Goal: Transaction & Acquisition: Purchase product/service

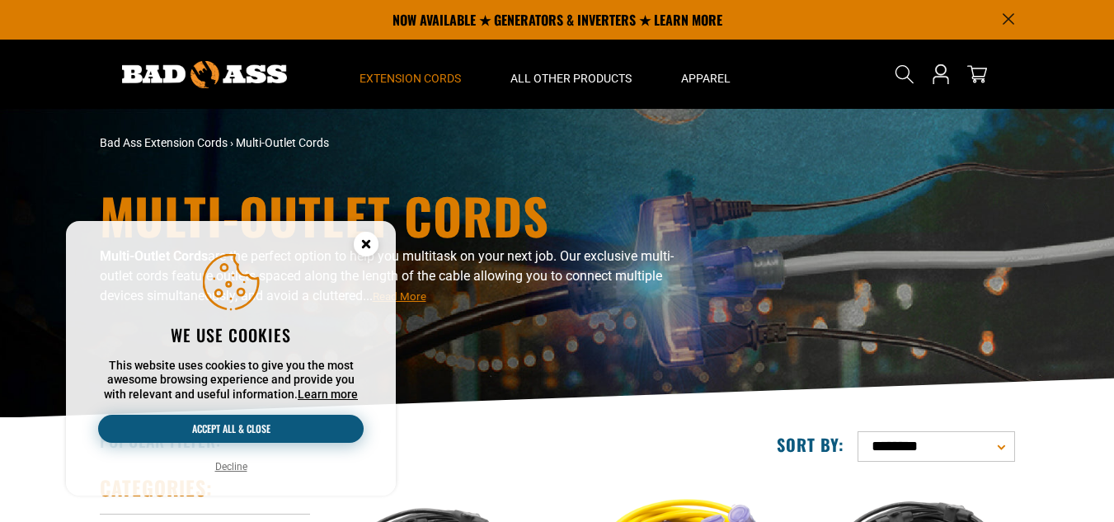
click at [211, 421] on button "Accept all & close" at bounding box center [231, 429] width 266 height 28
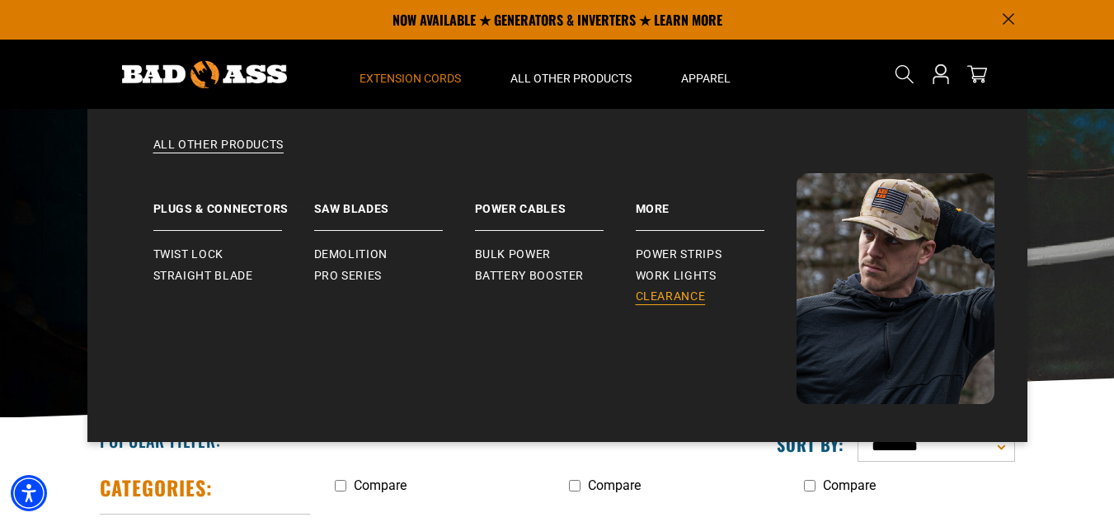
click at [652, 300] on span "Clearance" at bounding box center [671, 297] width 70 height 15
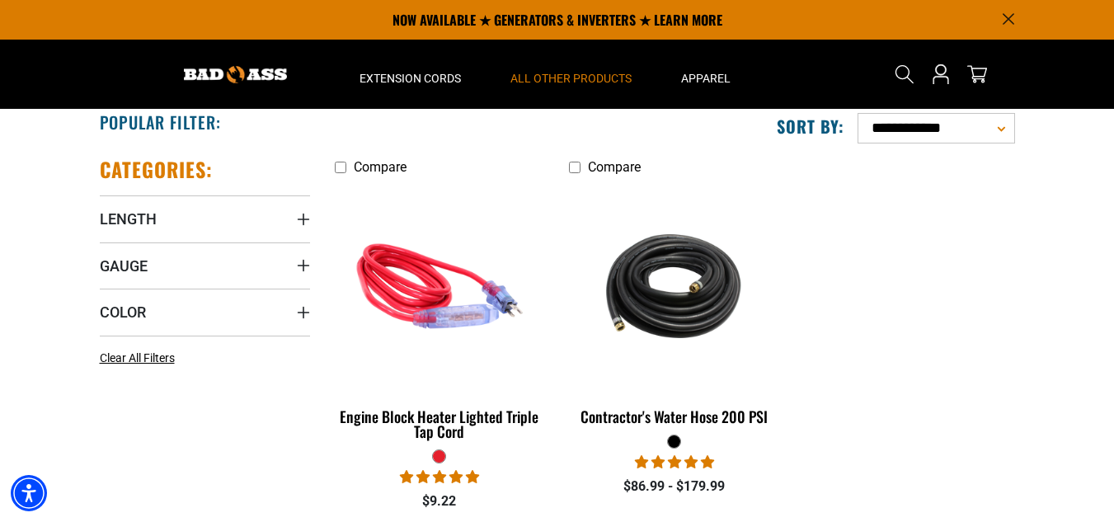
scroll to position [318, 0]
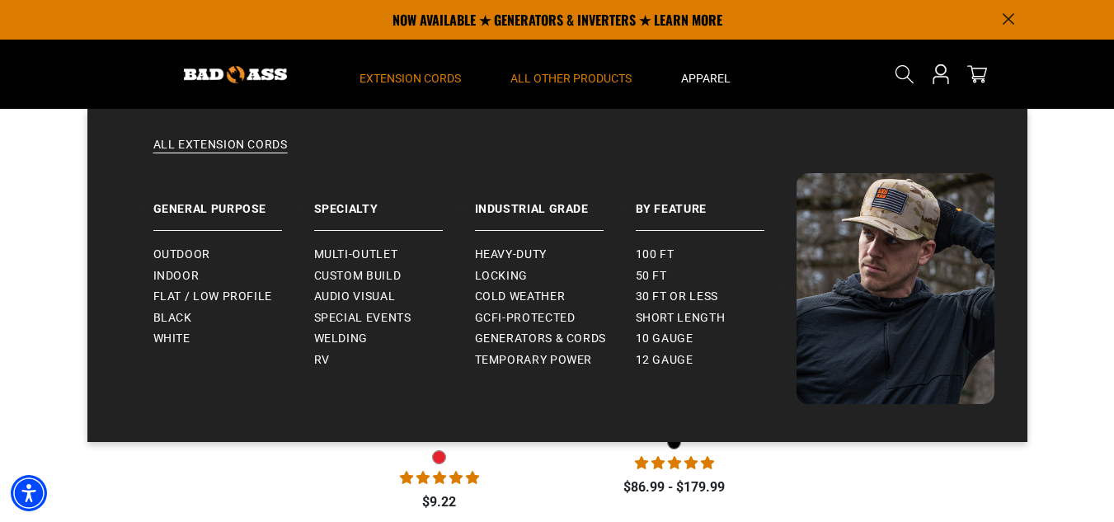
click at [412, 70] on summary "Extension Cords" at bounding box center [410, 74] width 151 height 69
click at [377, 252] on span "Multi-Outlet" at bounding box center [356, 254] width 84 height 15
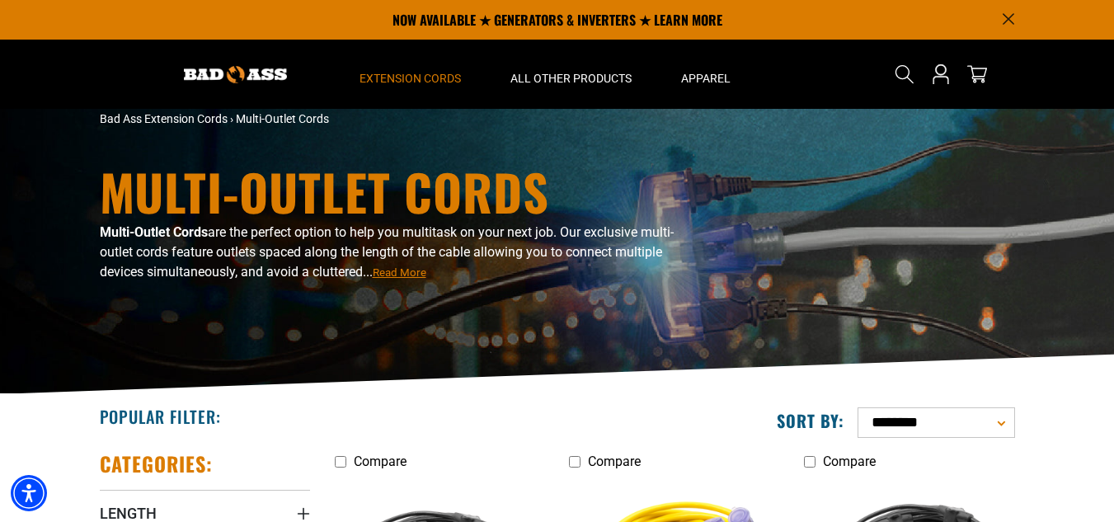
scroll to position [3, 0]
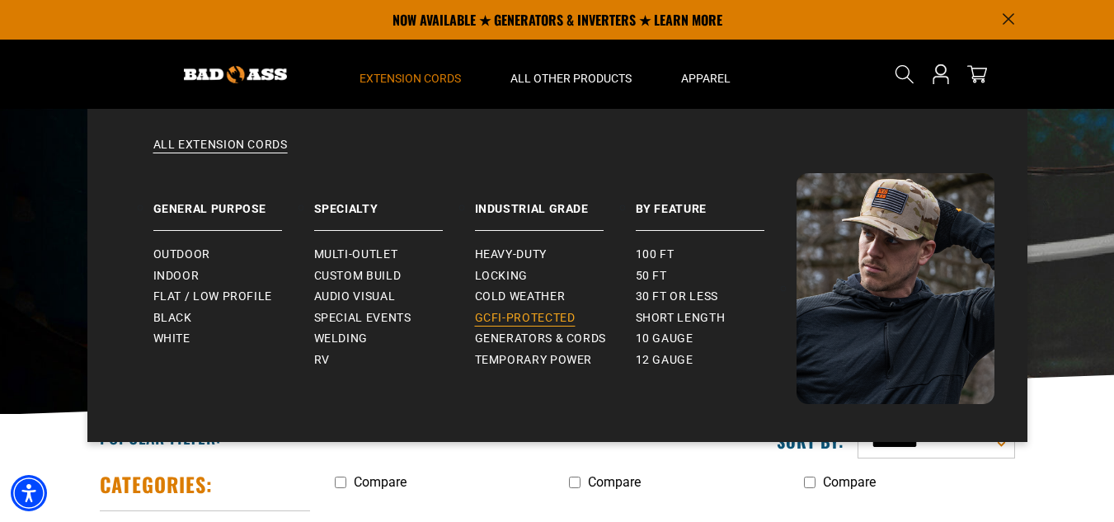
click at [507, 314] on span "GCFI-Protected" at bounding box center [525, 318] width 101 height 15
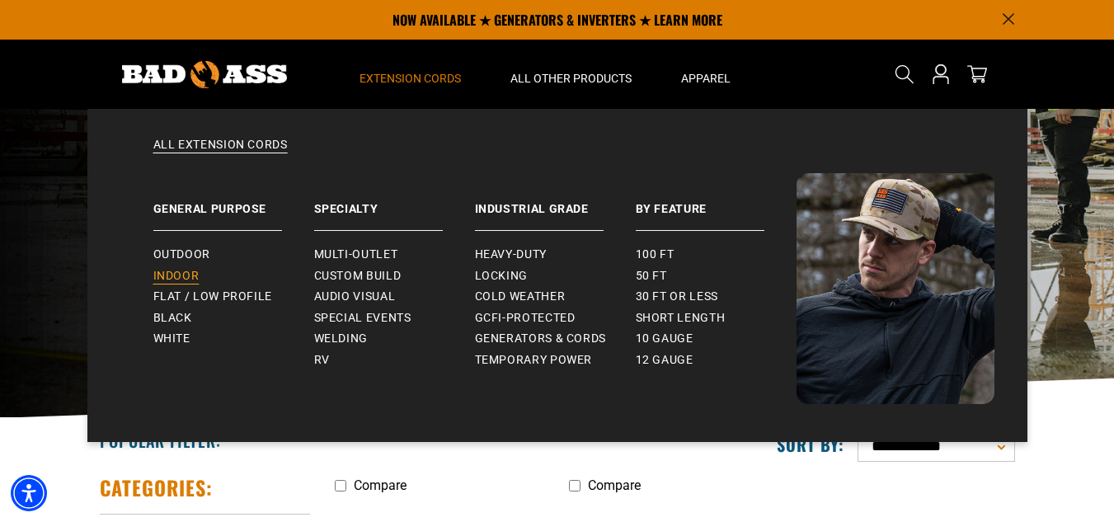
click at [191, 273] on span "Indoor" at bounding box center [176, 276] width 46 height 15
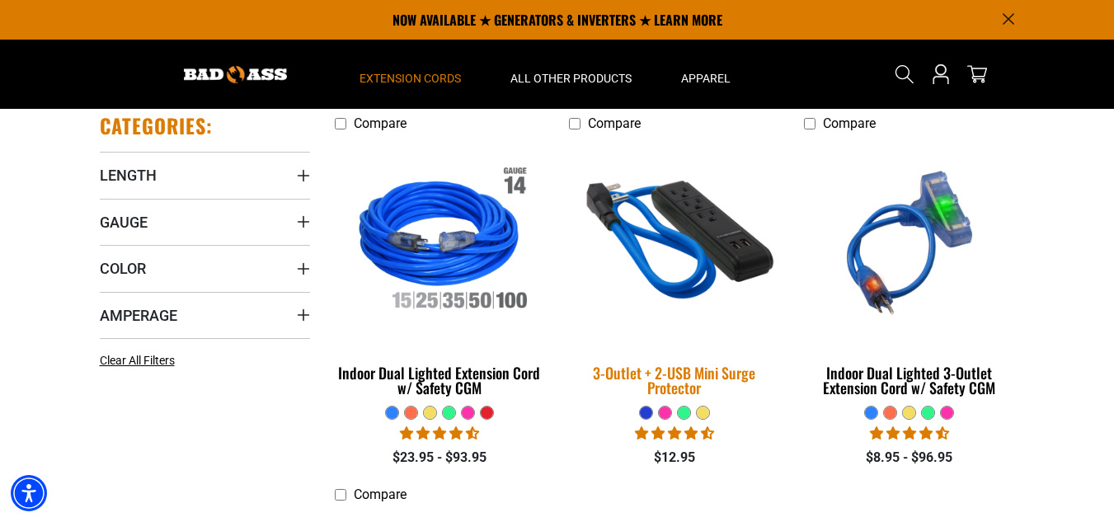
scroll to position [361, 0]
click at [686, 377] on div "3-Outlet + 2-USB Mini Surge Protector" at bounding box center [674, 381] width 210 height 30
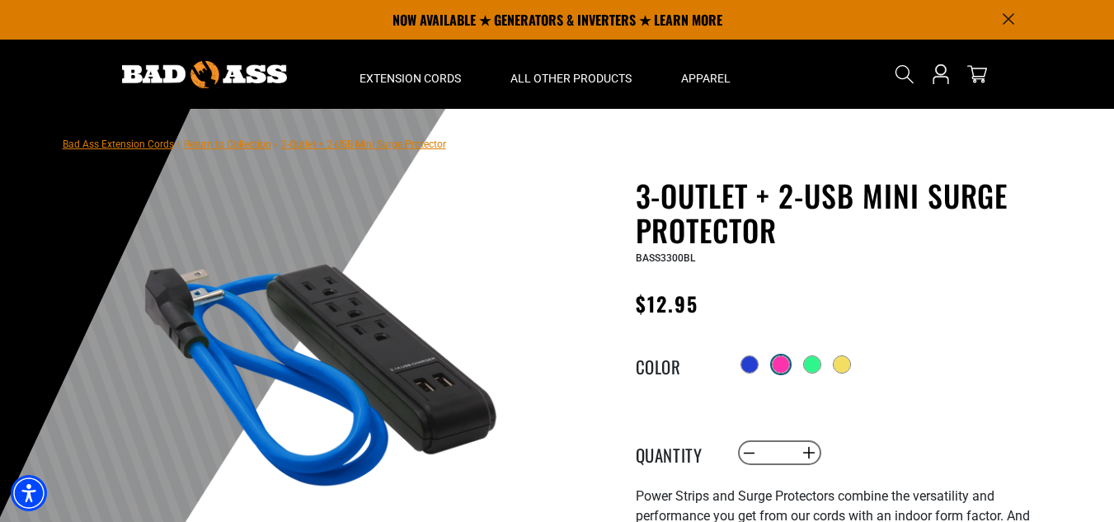
click at [784, 367] on div at bounding box center [781, 364] width 16 height 16
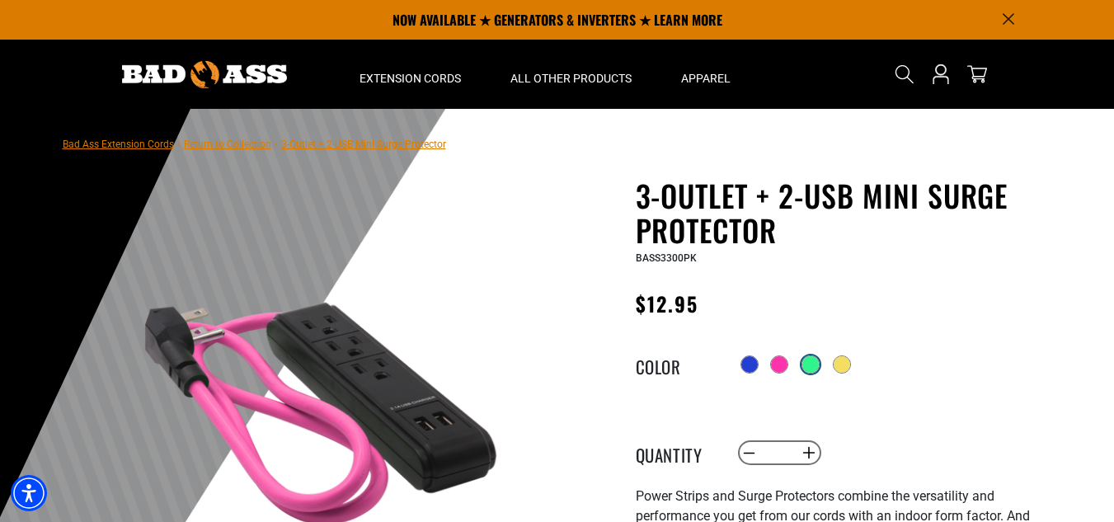
click at [819, 374] on div at bounding box center [811, 365] width 18 height 18
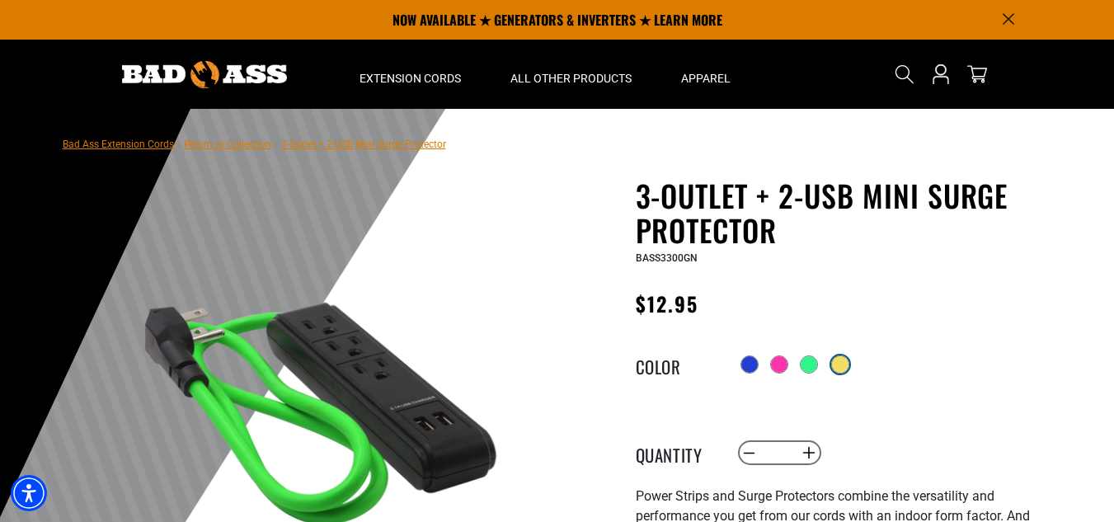
click at [840, 370] on div at bounding box center [840, 364] width 16 height 16
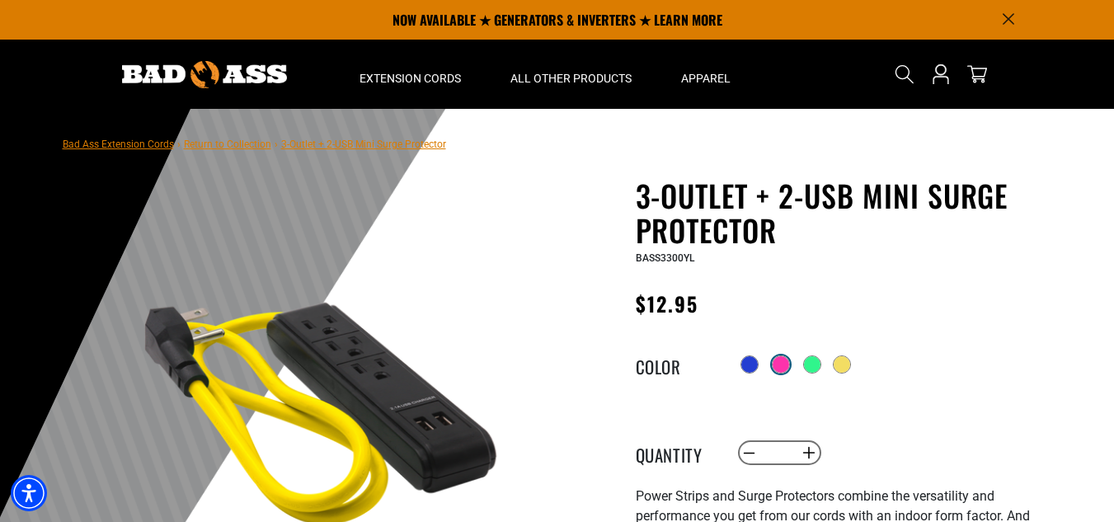
click at [780, 367] on div at bounding box center [781, 364] width 16 height 16
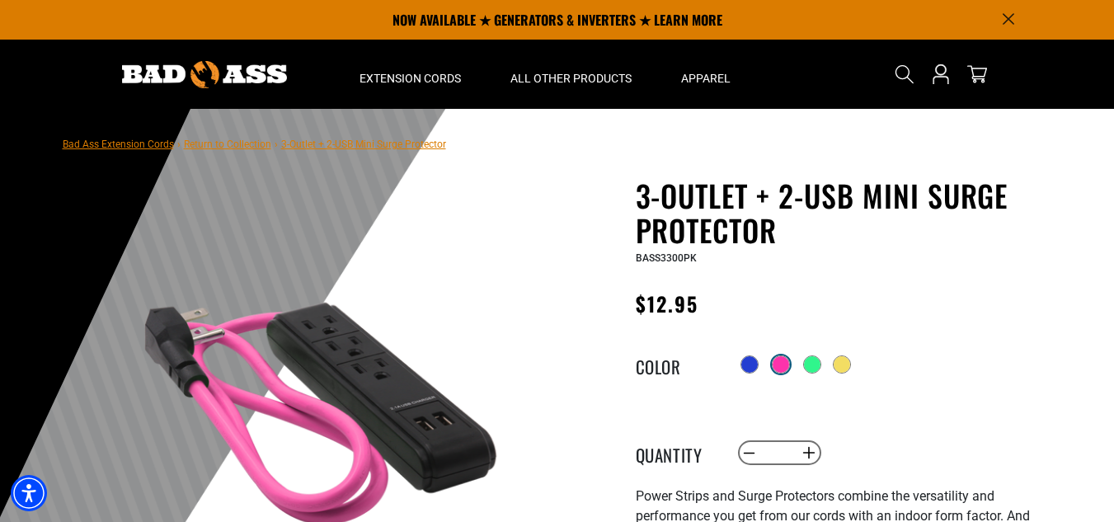
click at [780, 367] on div at bounding box center [781, 364] width 16 height 16
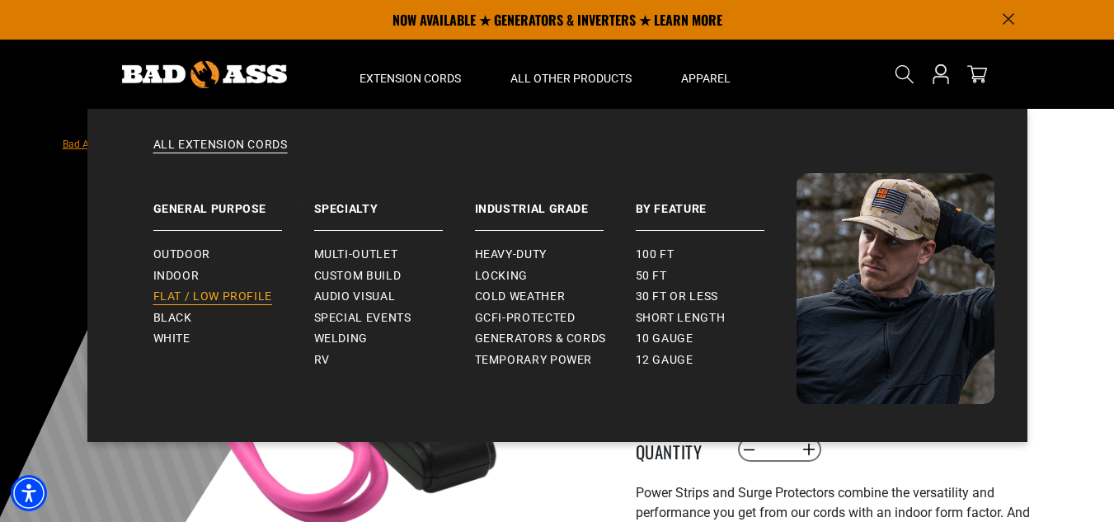
click at [201, 294] on span "Flat / Low Profile" at bounding box center [213, 297] width 120 height 15
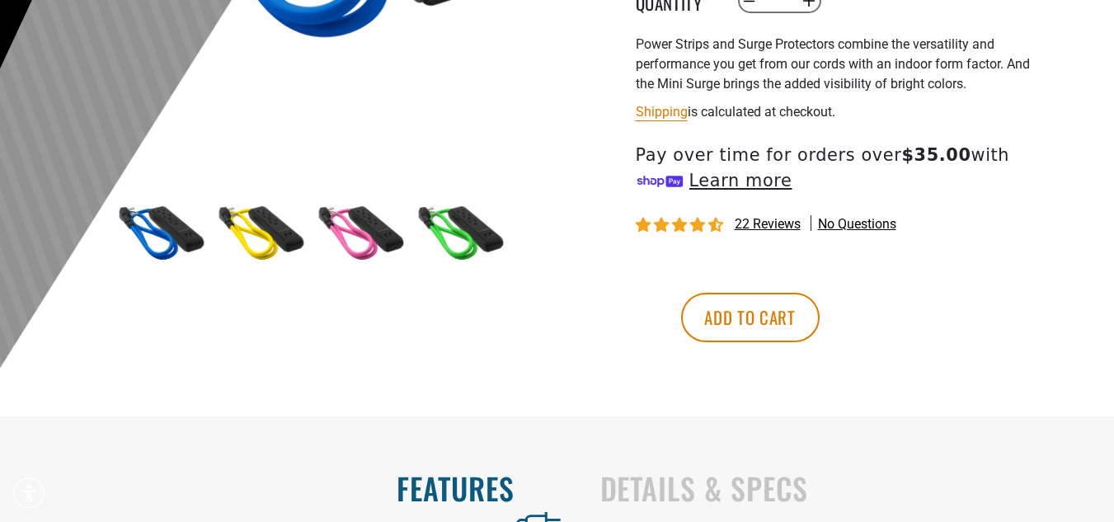
scroll to position [457, 0]
